Goal: Connect with others: Connect with others

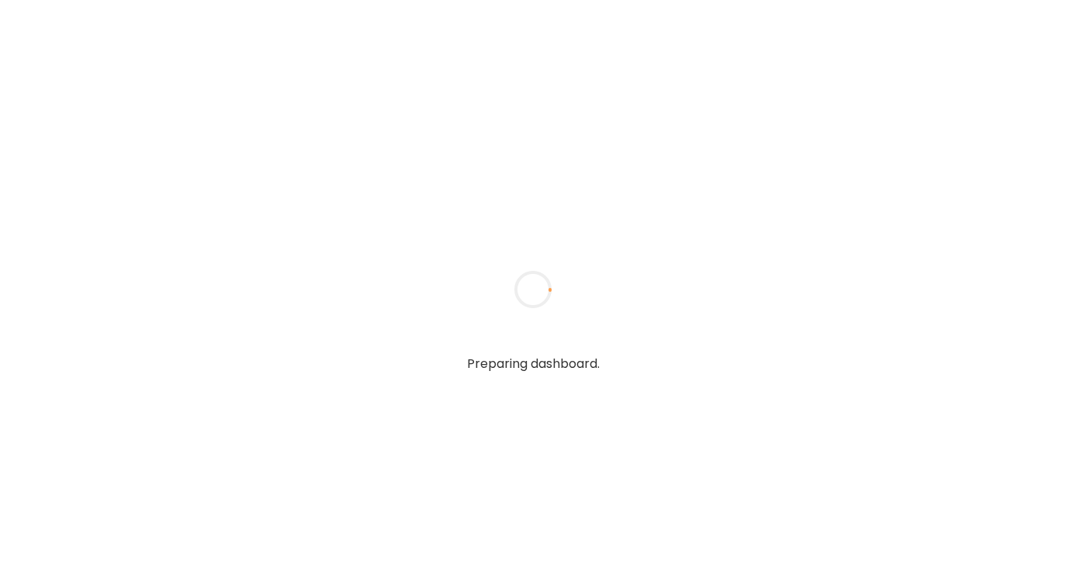
type textarea "**********"
type input "**********"
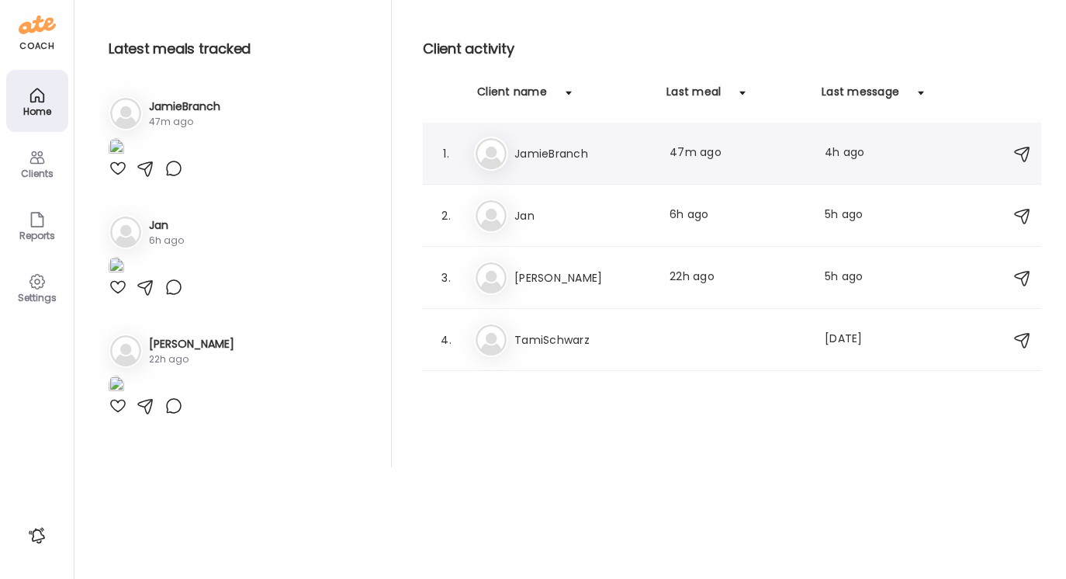
click at [551, 150] on h3 "JamieBranch" at bounding box center [582, 153] width 137 height 19
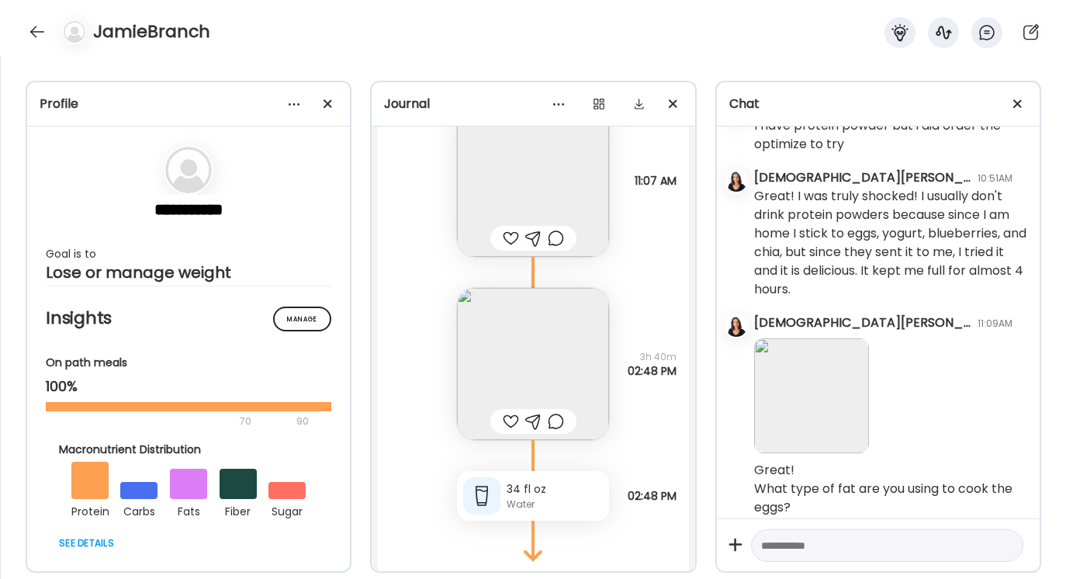
scroll to position [7257, 0]
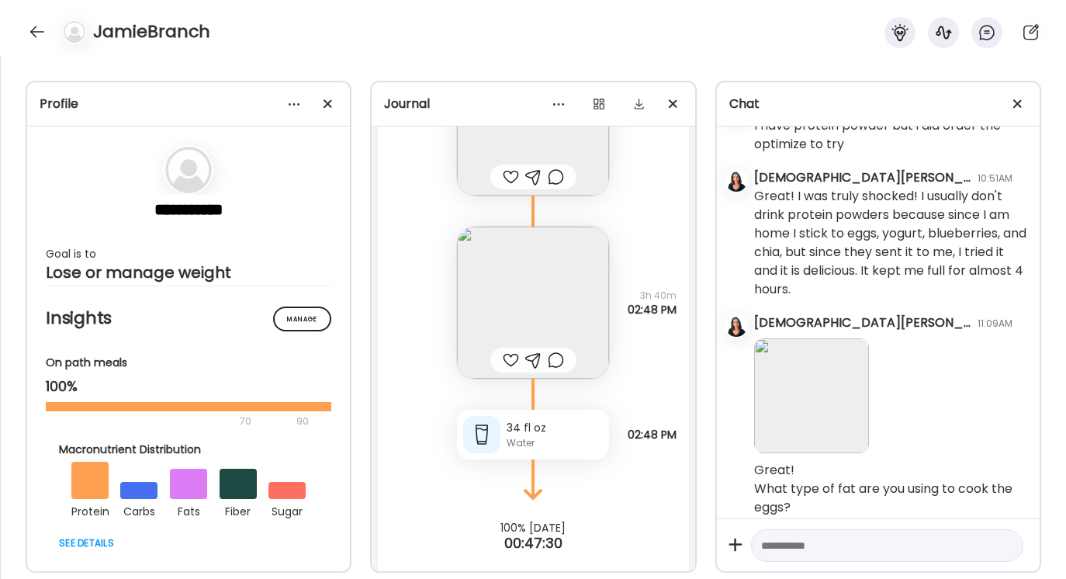
click at [534, 351] on div at bounding box center [533, 360] width 16 height 19
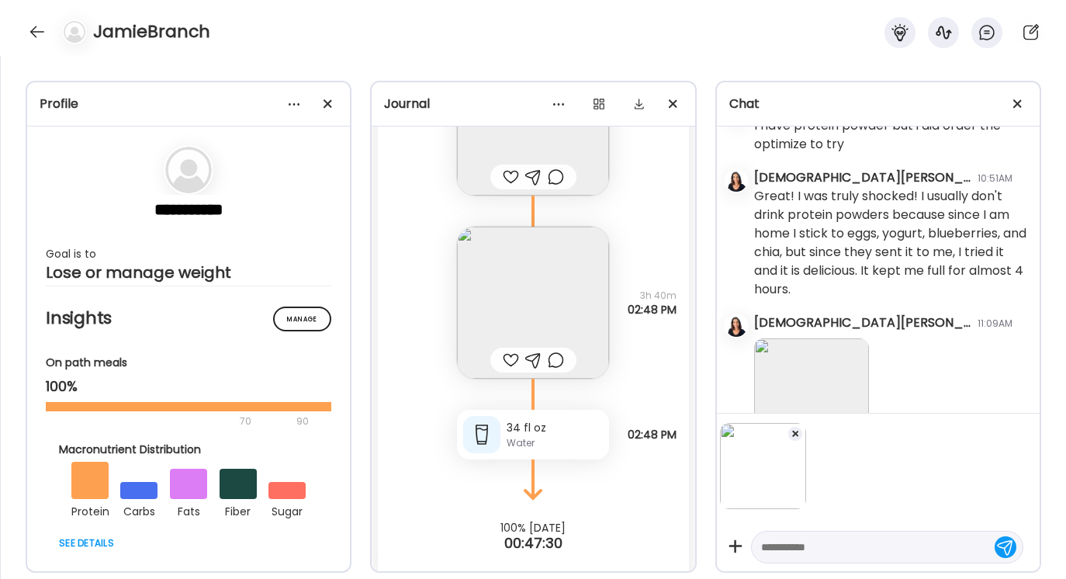
scroll to position [7026, 0]
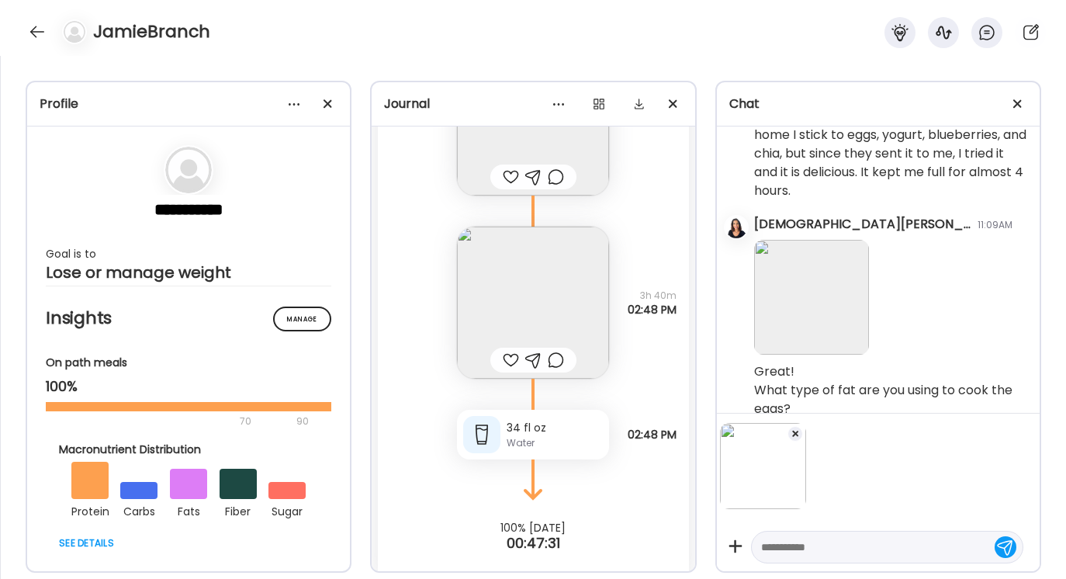
click at [774, 538] on textarea at bounding box center [873, 547] width 224 height 19
type textarea "**********"
click at [1005, 554] on div at bounding box center [1005, 545] width 22 height 22
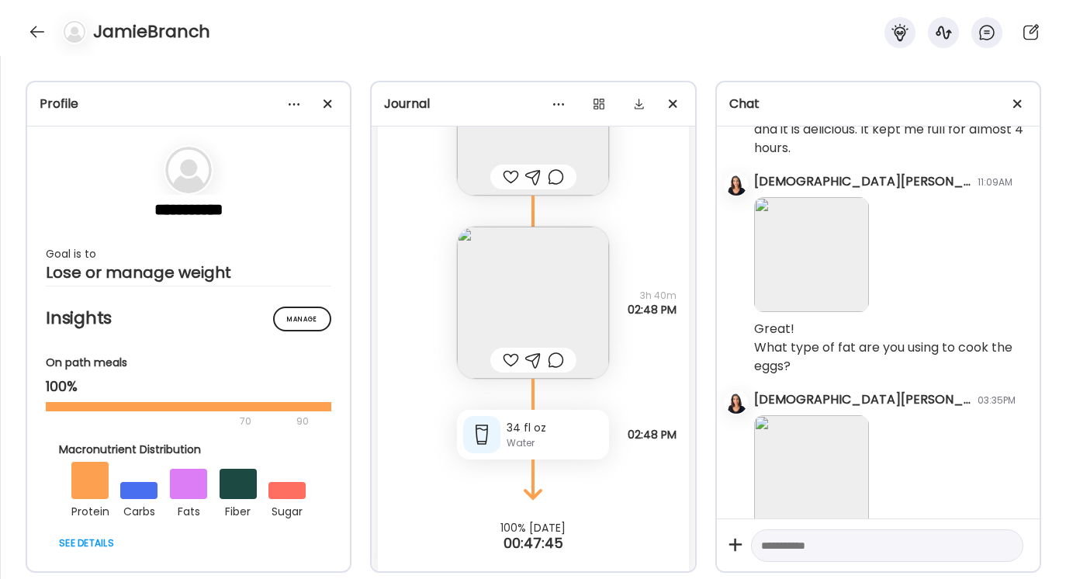
scroll to position [7108, 0]
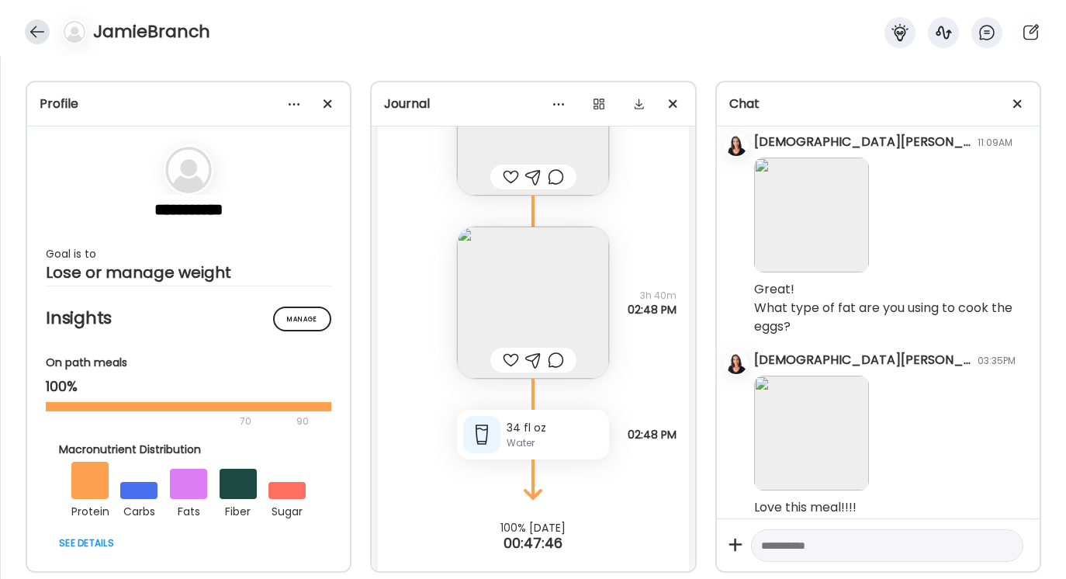
click at [38, 26] on div at bounding box center [37, 31] width 25 height 25
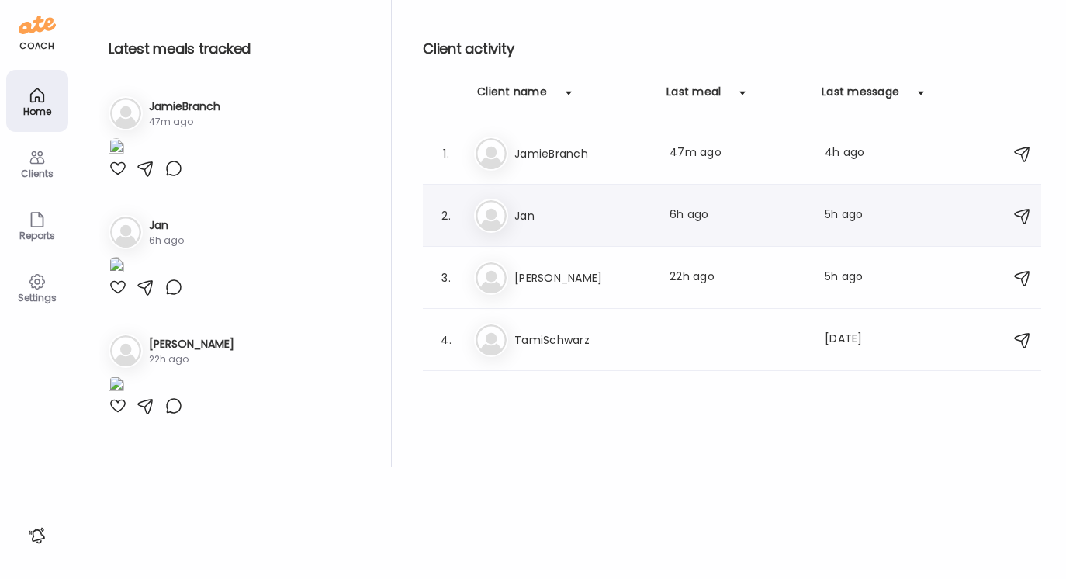
click at [531, 213] on h3 "Jan" at bounding box center [582, 215] width 137 height 19
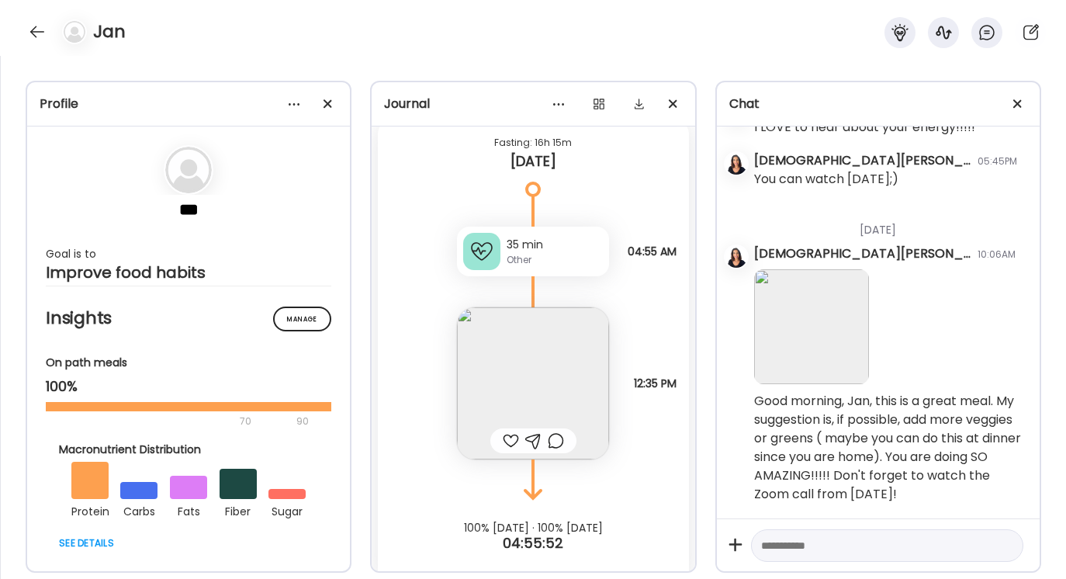
scroll to position [10053, 0]
click at [33, 26] on div at bounding box center [37, 31] width 25 height 25
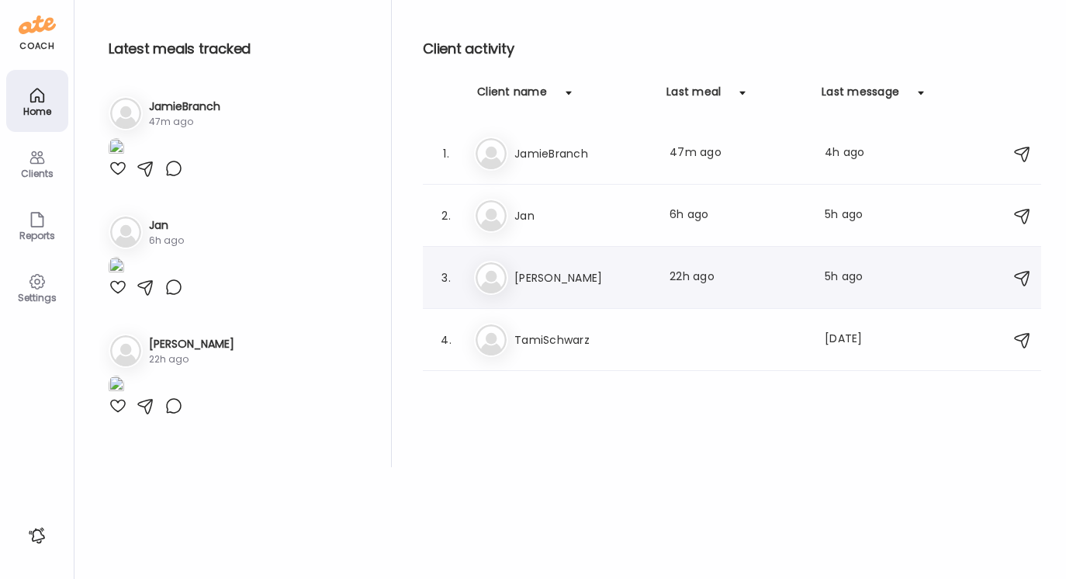
click at [534, 283] on h3 "[PERSON_NAME]" at bounding box center [582, 277] width 137 height 19
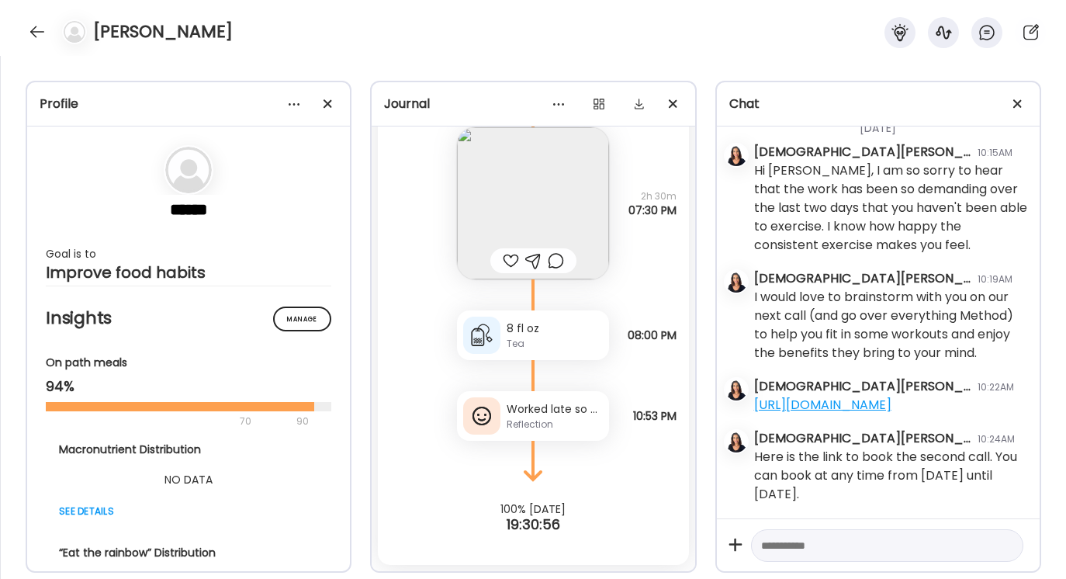
scroll to position [7073, 0]
click at [38, 32] on div at bounding box center [37, 31] width 25 height 25
